Goal: Task Accomplishment & Management: Use online tool/utility

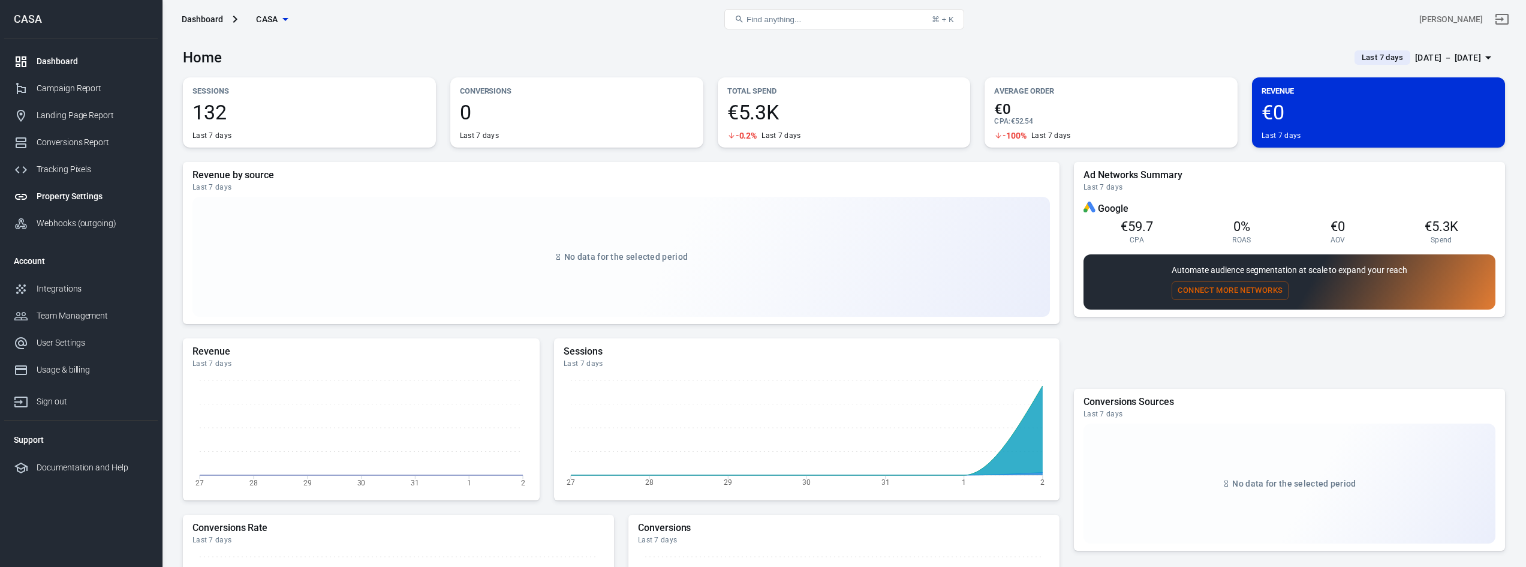
click at [105, 193] on div "Property Settings" at bounding box center [93, 196] width 112 height 13
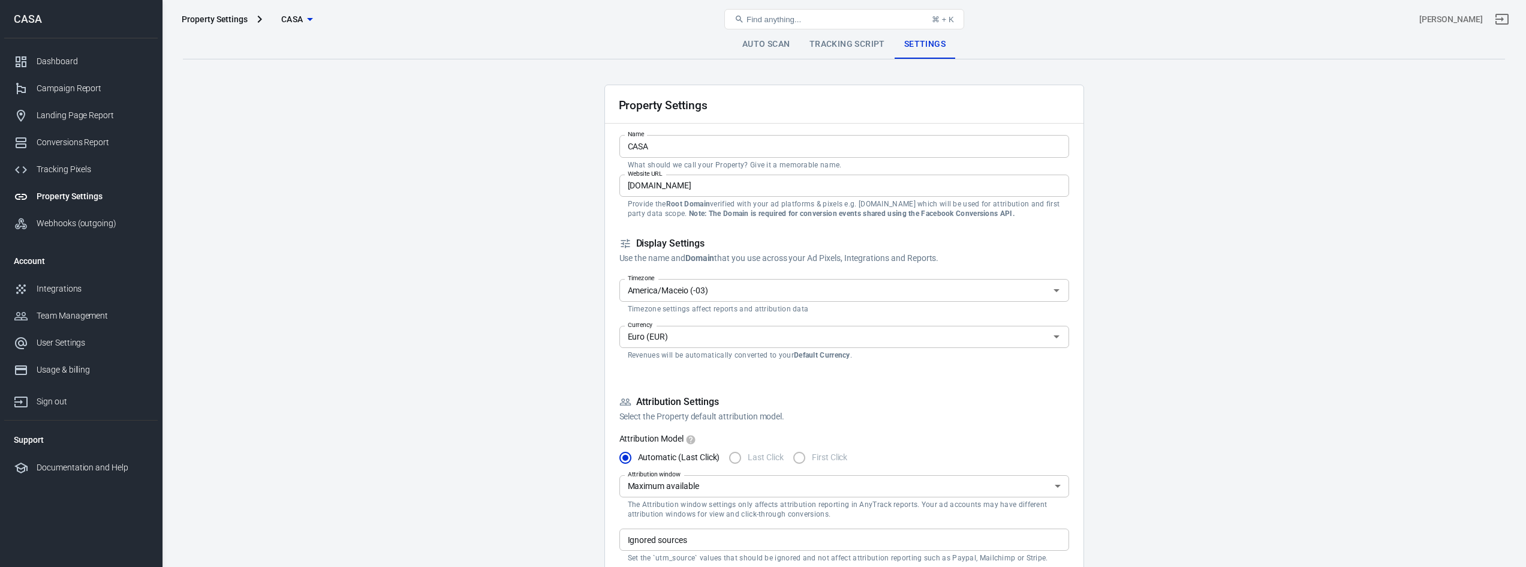
click at [863, 44] on link "Tracking Script" at bounding box center [847, 44] width 95 height 29
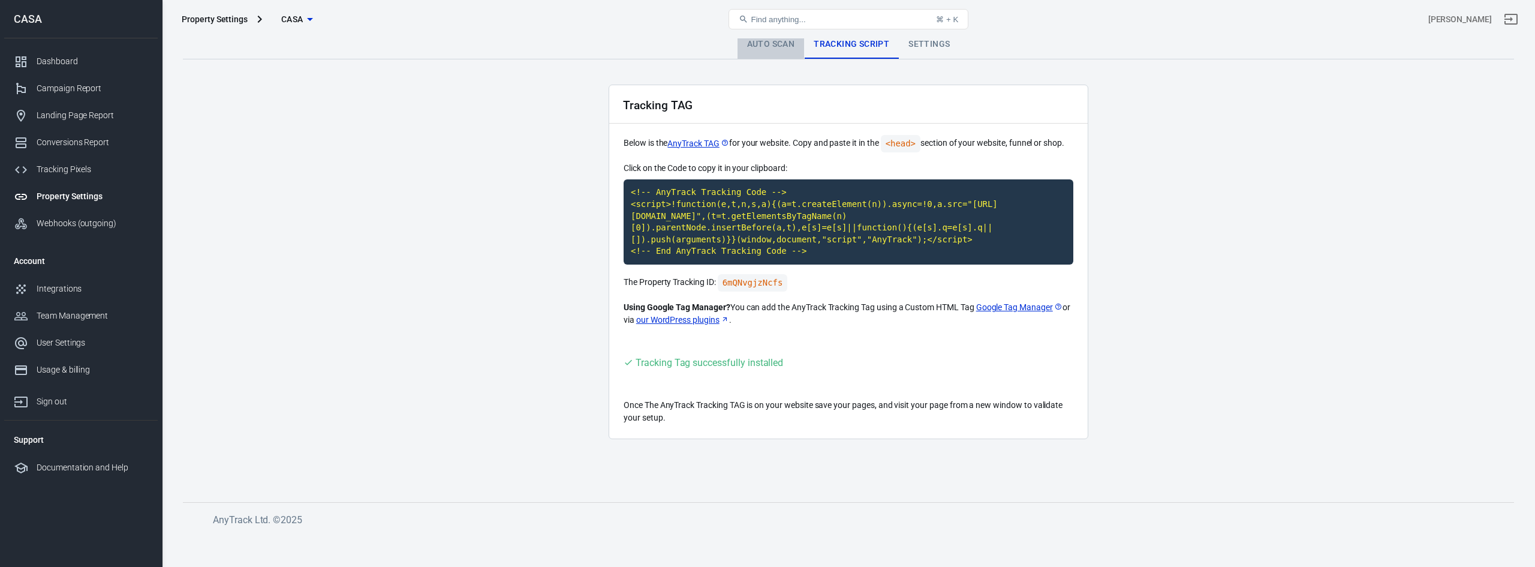
click at [788, 48] on link "Auto Scan" at bounding box center [770, 44] width 67 height 29
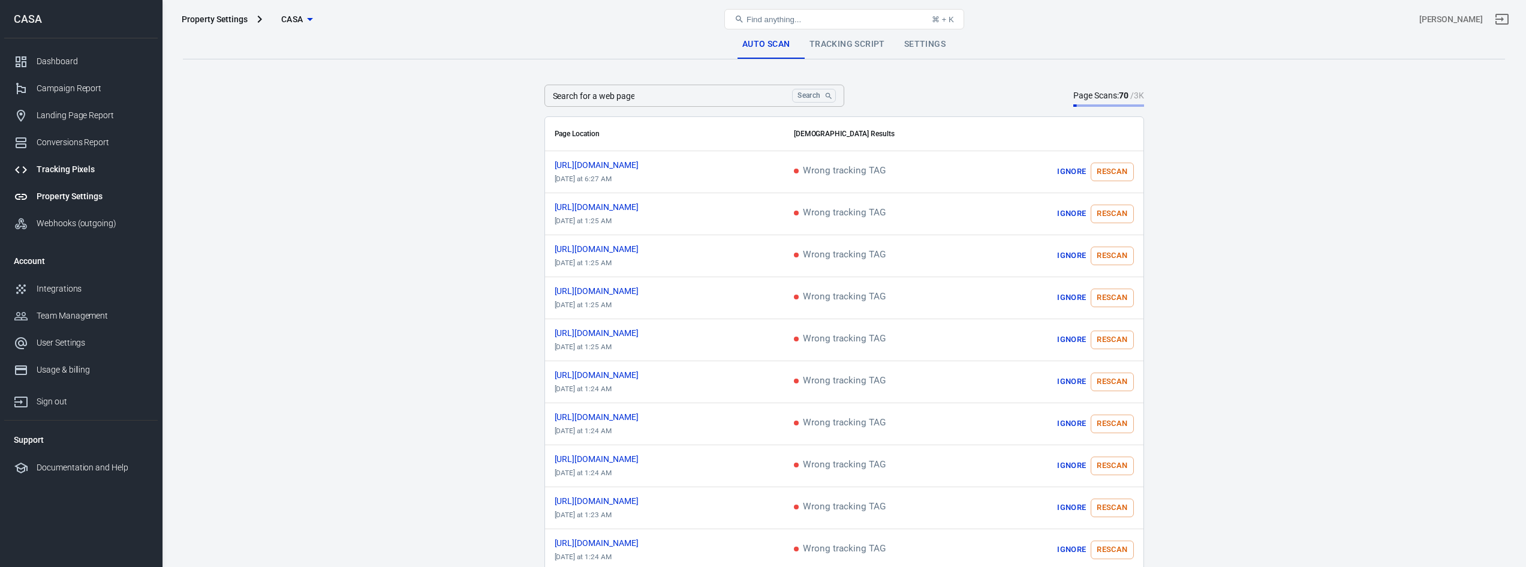
click at [89, 169] on div "Tracking Pixels" at bounding box center [93, 169] width 112 height 13
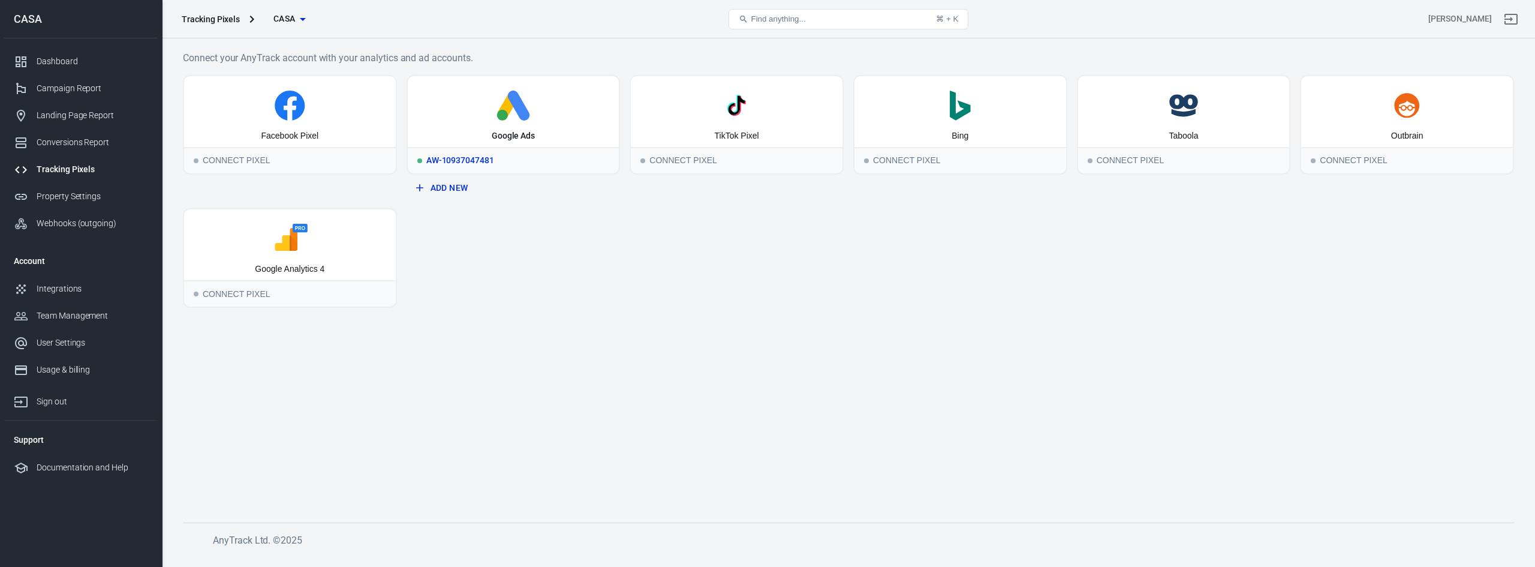
click at [526, 162] on div "AW-10937047481" at bounding box center [514, 160] width 212 height 26
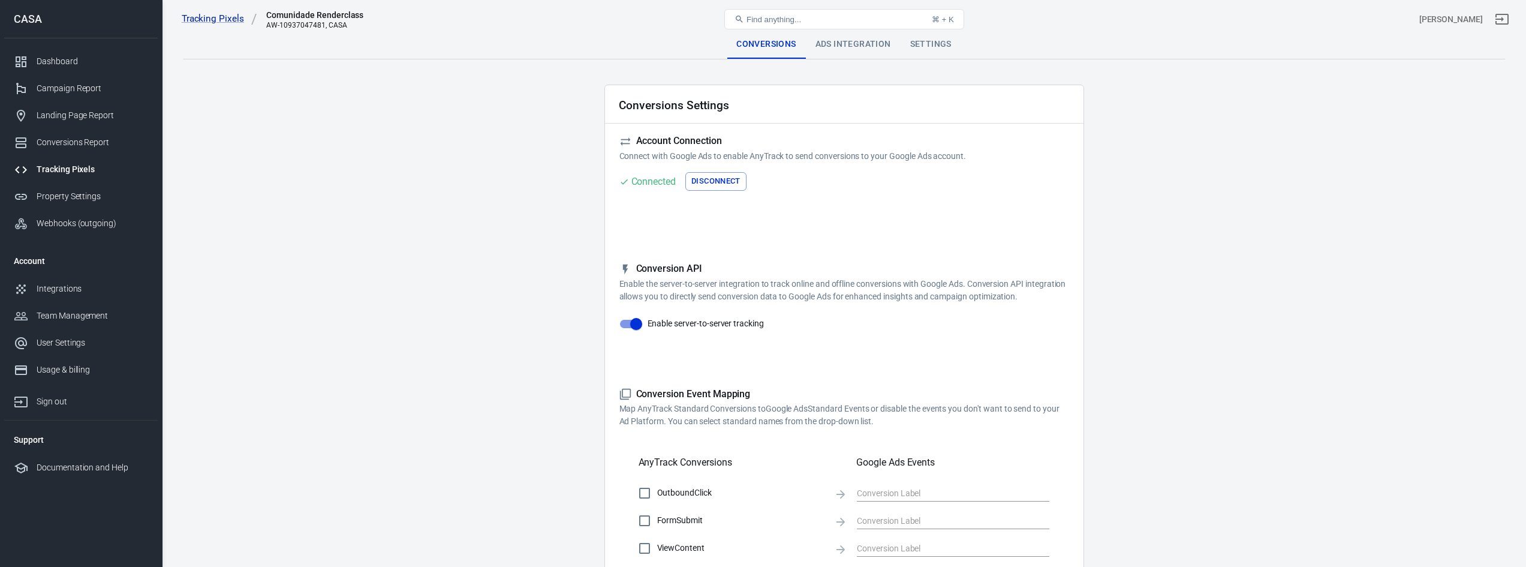
click at [737, 177] on button "Disconnect" at bounding box center [715, 181] width 61 height 19
click at [856, 45] on div "Ads Integration" at bounding box center [853, 44] width 95 height 29
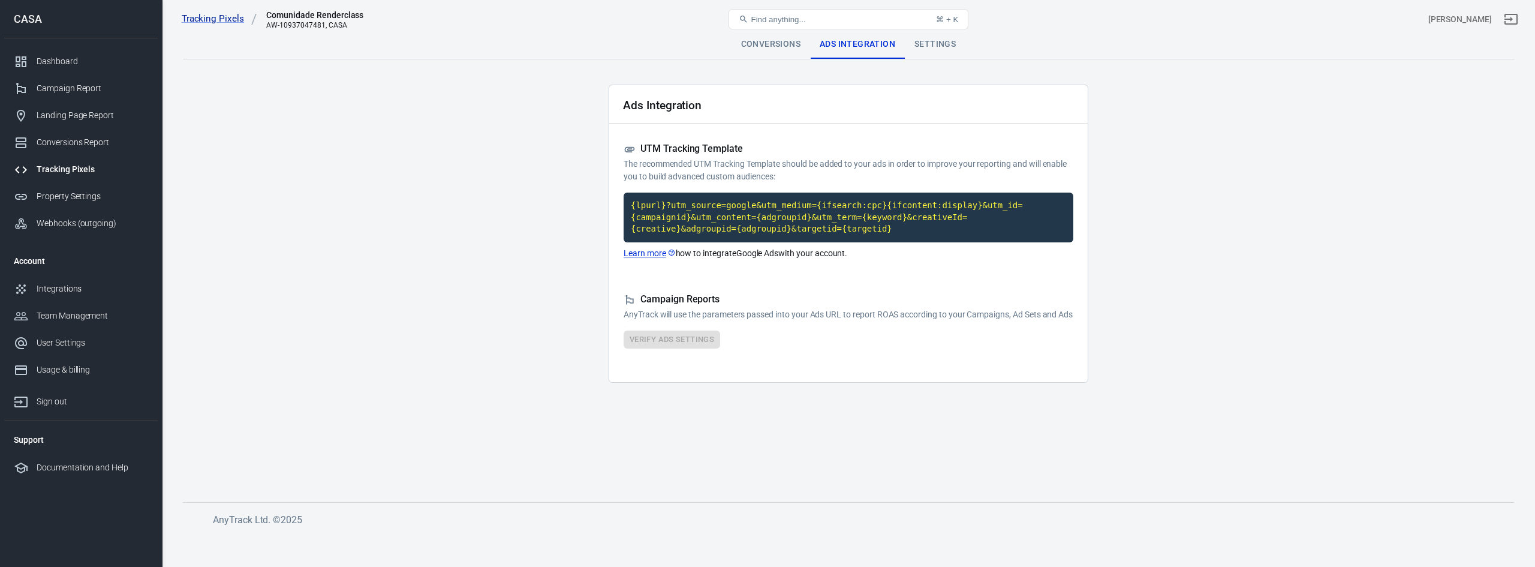
click at [781, 46] on div "Conversions" at bounding box center [770, 44] width 79 height 29
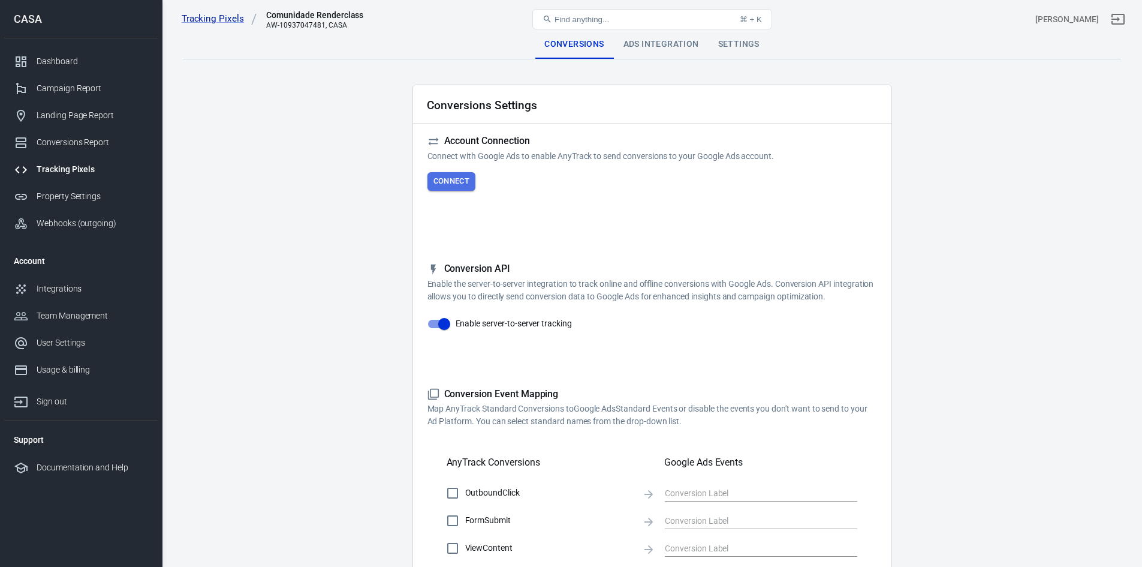
click at [453, 184] on button "Connect" at bounding box center [451, 181] width 49 height 19
